Goal: Task Accomplishment & Management: Manage account settings

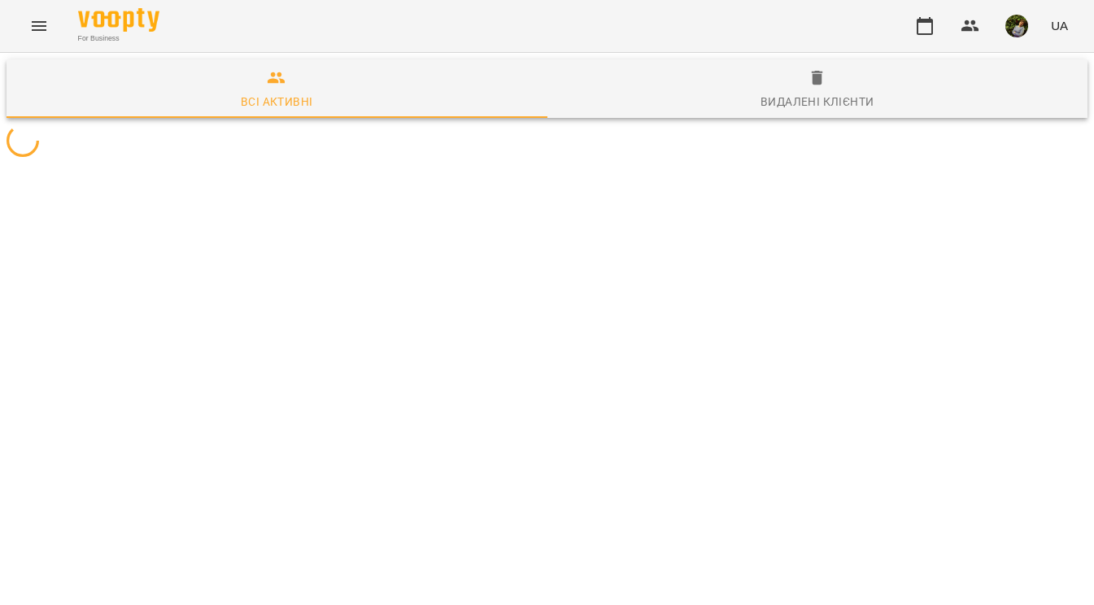
click at [37, 29] on icon "Menu" at bounding box center [39, 26] width 15 height 10
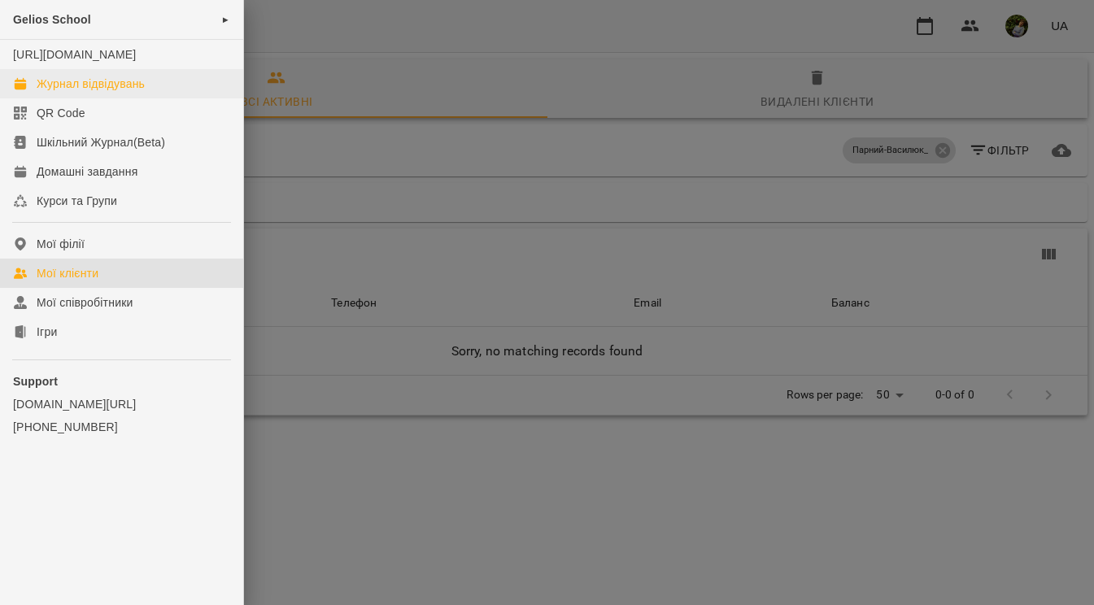
click at [68, 92] on div "Журнал відвідувань" at bounding box center [91, 84] width 108 height 16
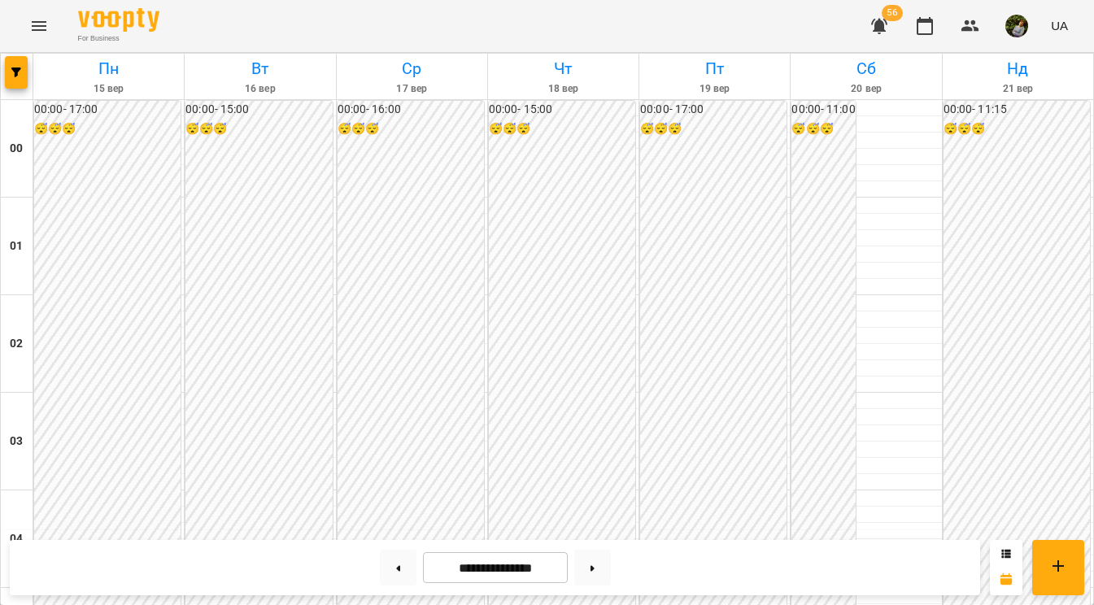
scroll to position [1589, 0]
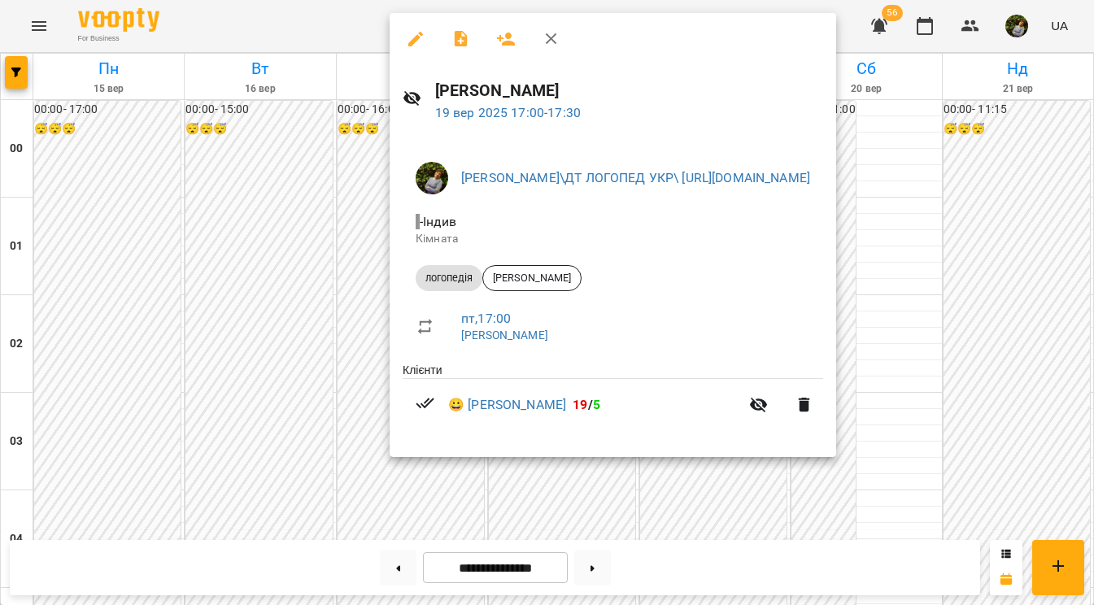
click at [368, 318] on div at bounding box center [547, 302] width 1094 height 605
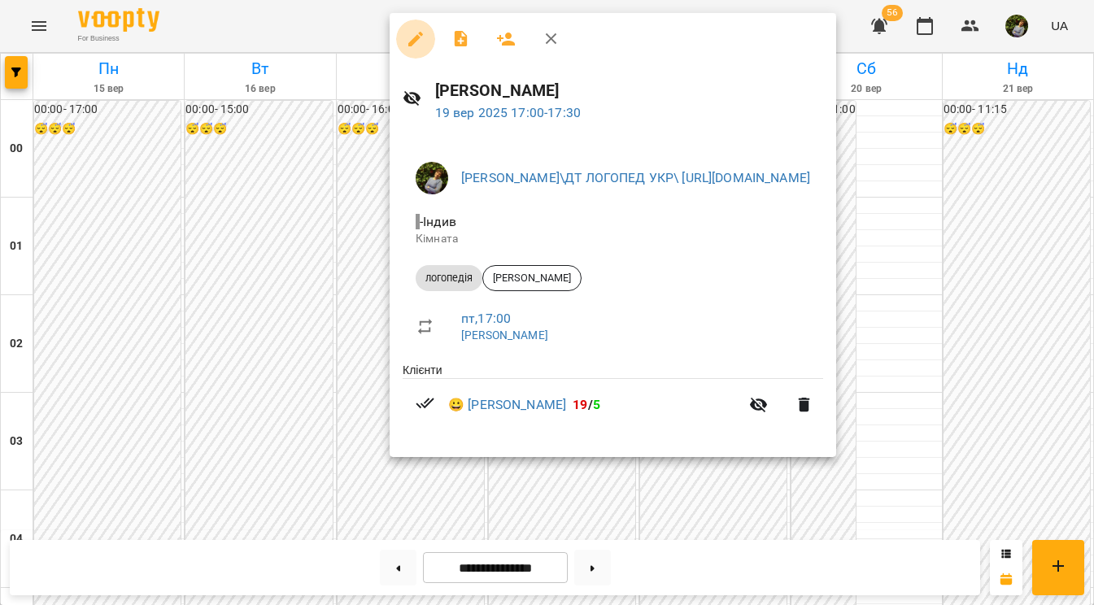
click at [417, 41] on icon "button" at bounding box center [416, 39] width 20 height 20
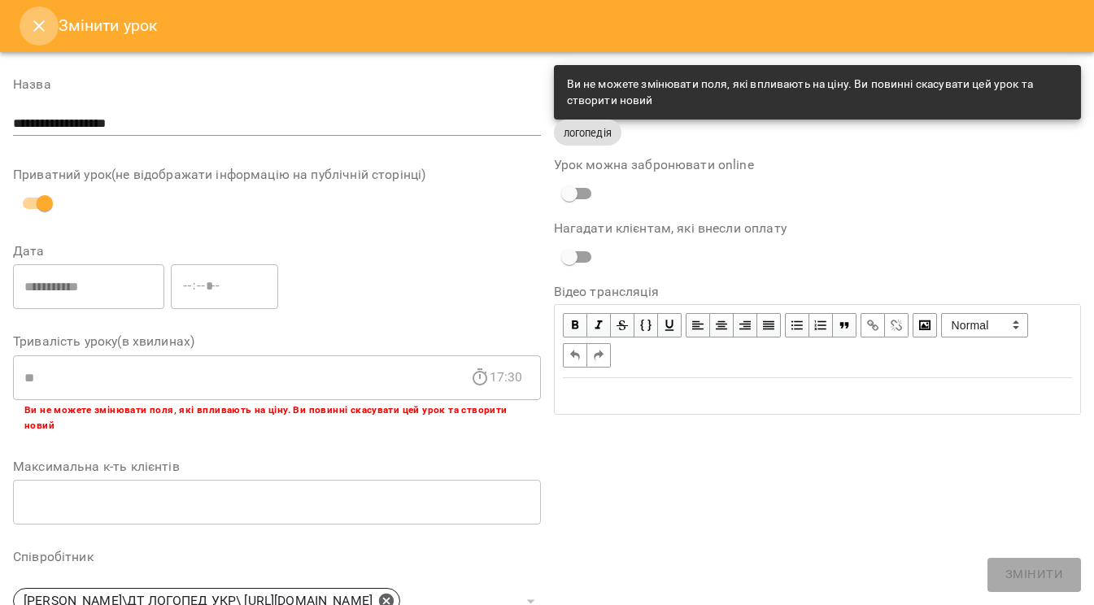
click at [41, 22] on icon "Close" at bounding box center [39, 26] width 20 height 20
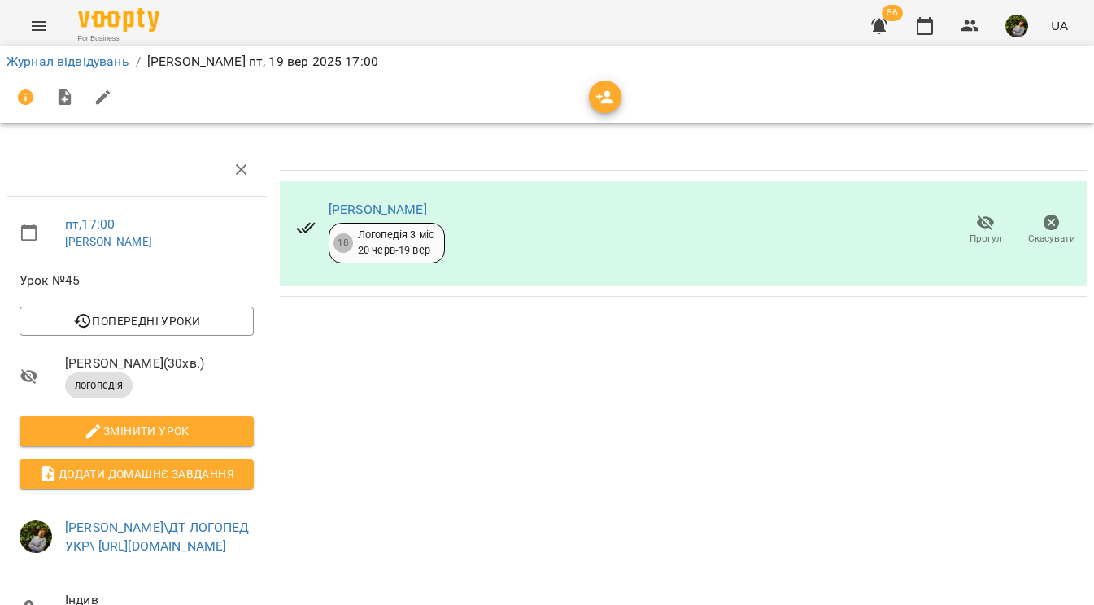
click at [979, 234] on span "Прогул" at bounding box center [985, 239] width 33 height 14
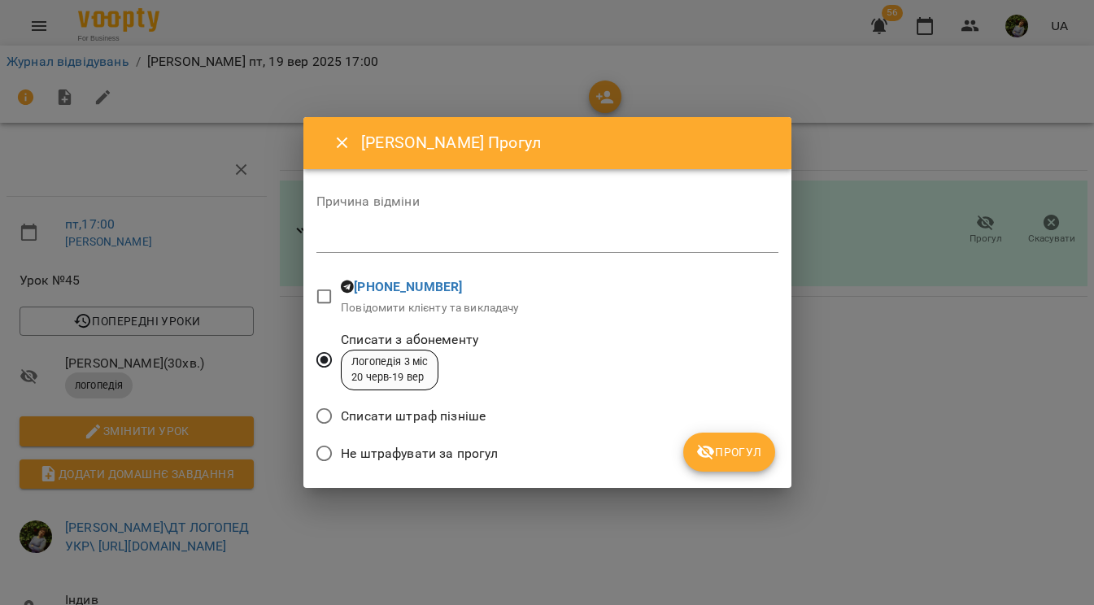
click at [531, 255] on div "Причина відміни *" at bounding box center [547, 227] width 462 height 64
click at [547, 217] on div "Причина відміни *" at bounding box center [547, 227] width 462 height 64
click at [546, 238] on textarea at bounding box center [547, 240] width 462 height 15
click at [742, 453] on span "Прогул" at bounding box center [729, 452] width 66 height 20
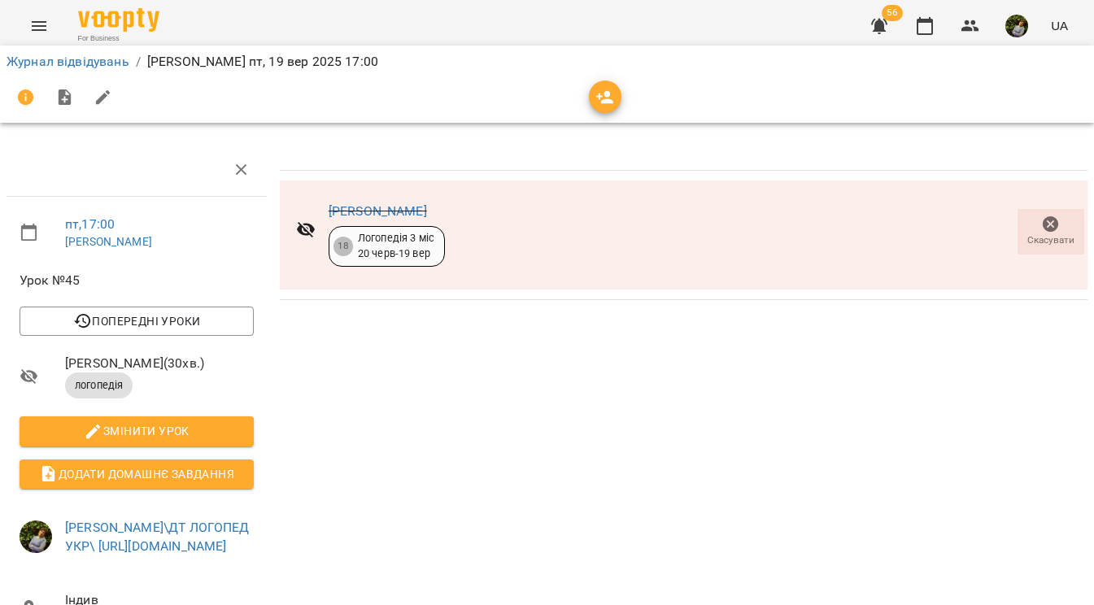
click at [29, 24] on icon "Menu" at bounding box center [39, 26] width 20 height 20
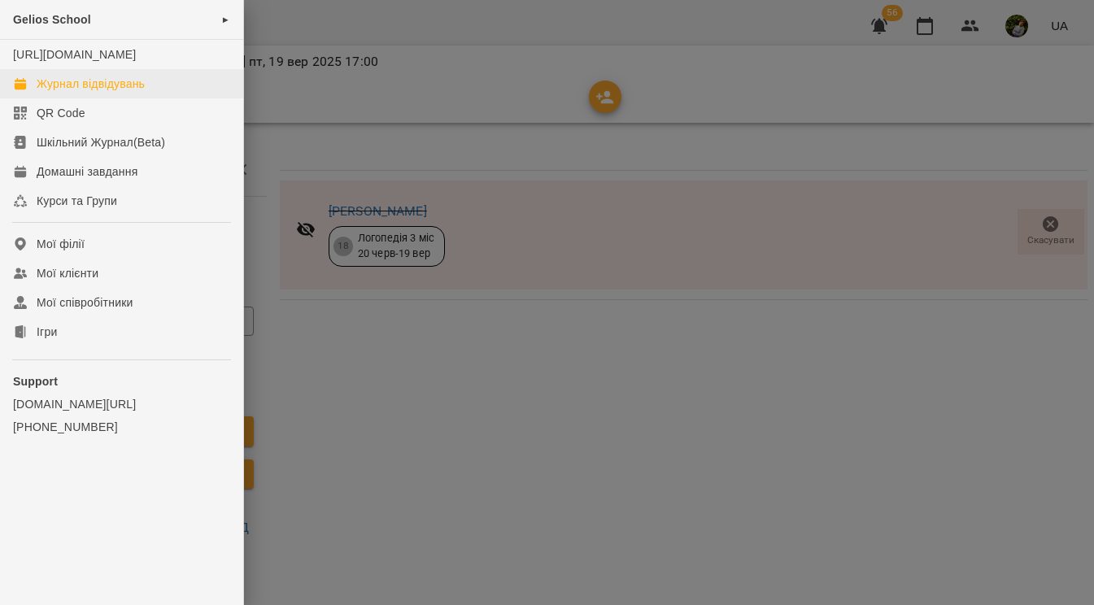
click at [63, 92] on div "Журнал відвідувань" at bounding box center [91, 84] width 108 height 16
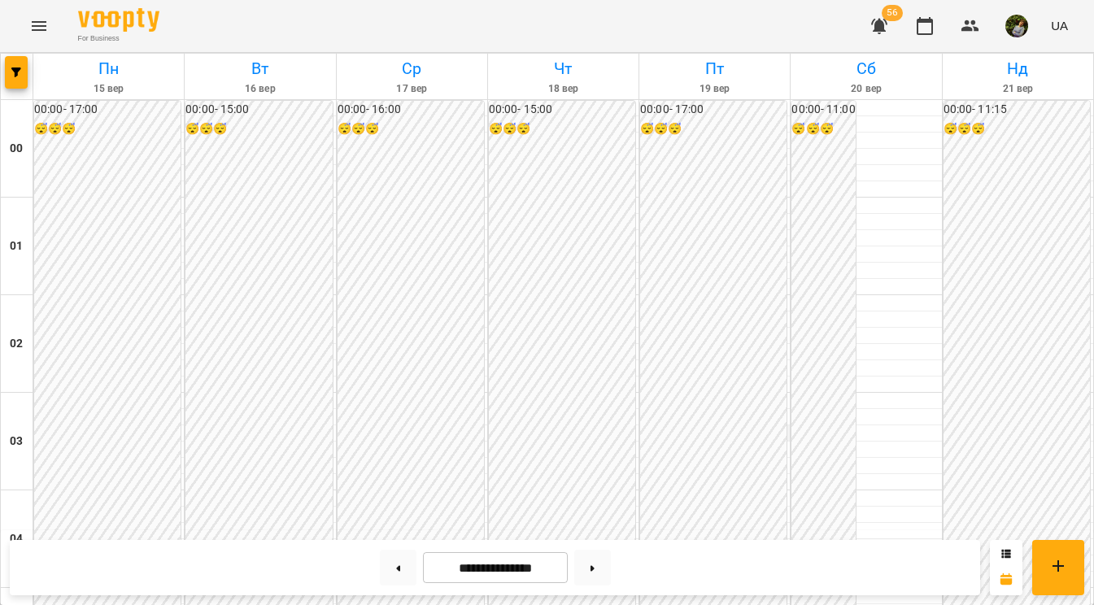
scroll to position [1522, 0]
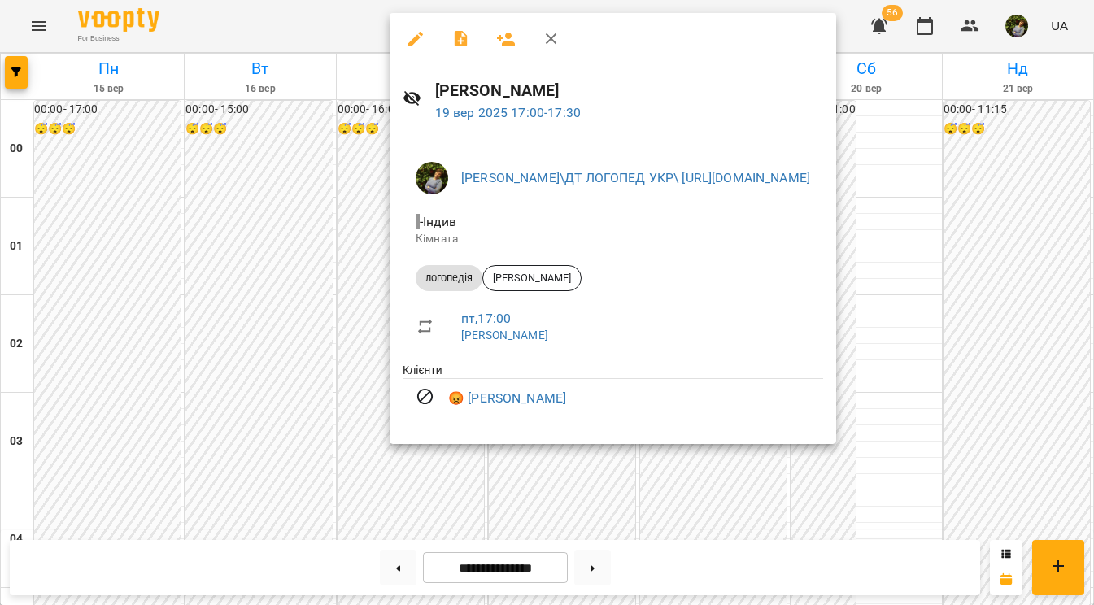
click at [355, 477] on div at bounding box center [547, 302] width 1094 height 605
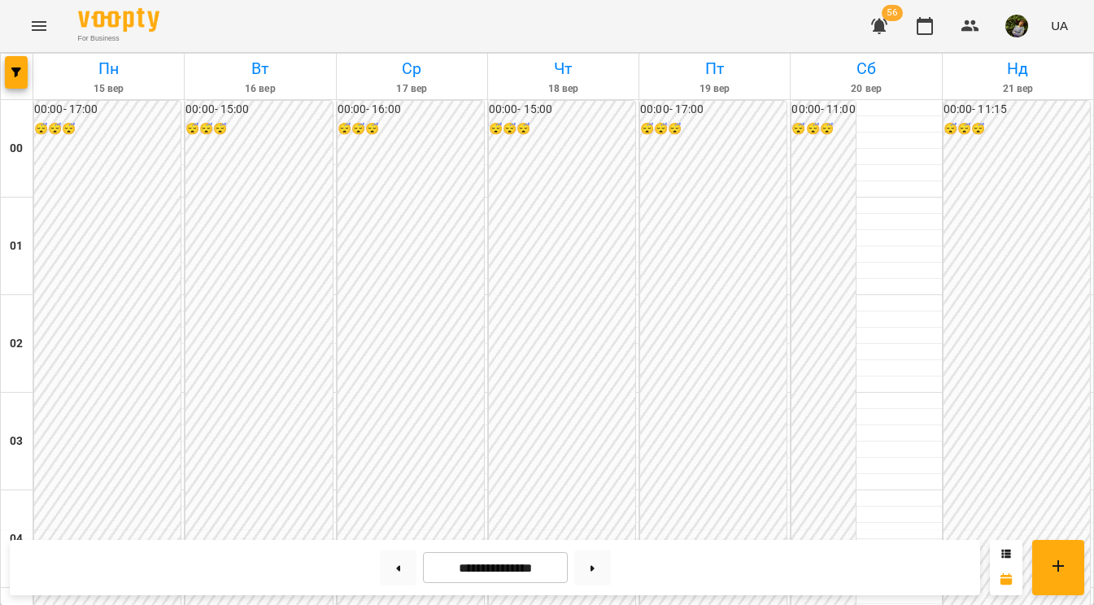
scroll to position [381, 0]
